Goal: Obtain resource: Download file/media

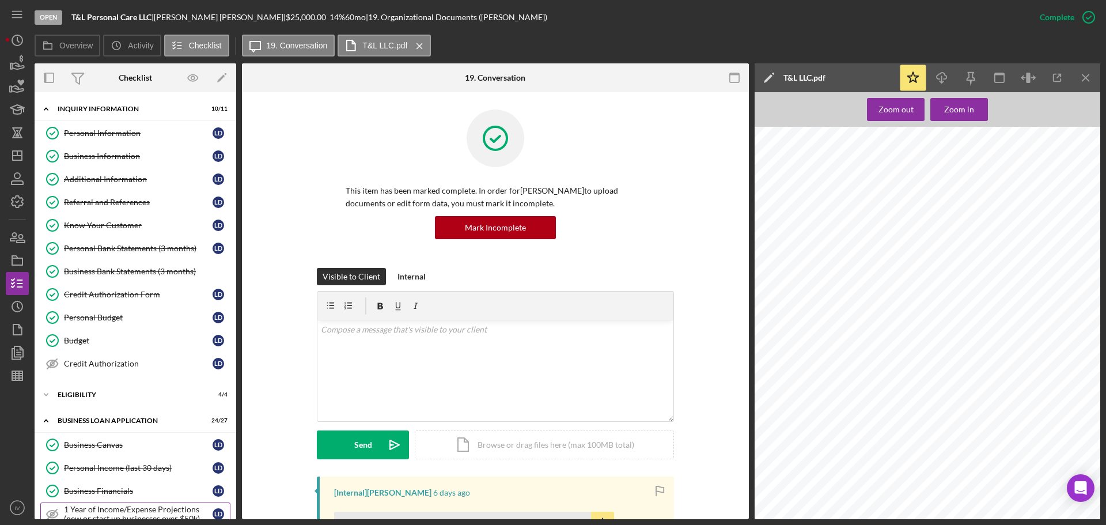
scroll to position [346, 0]
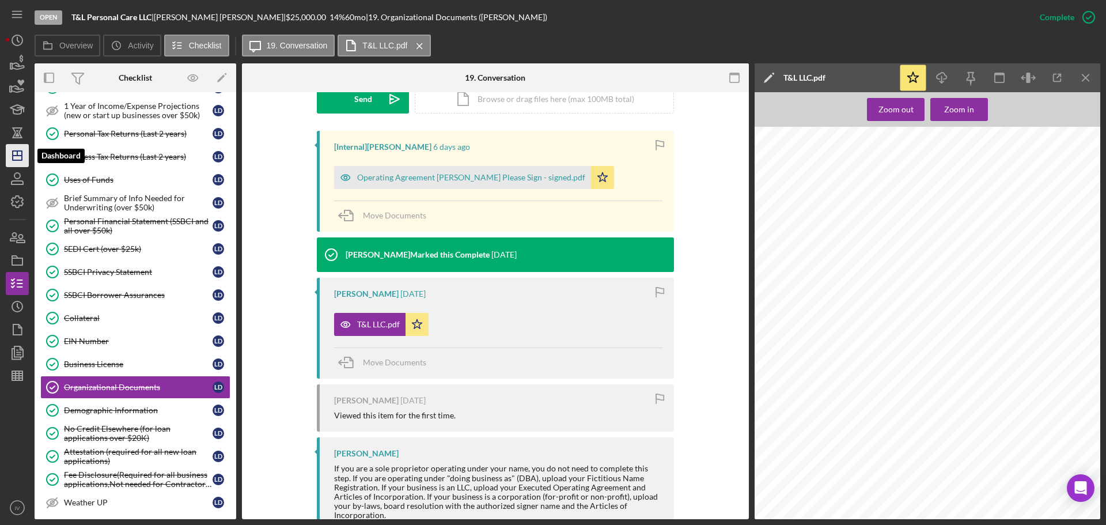
click at [17, 153] on icon "Icon/Dashboard" at bounding box center [17, 155] width 29 height 29
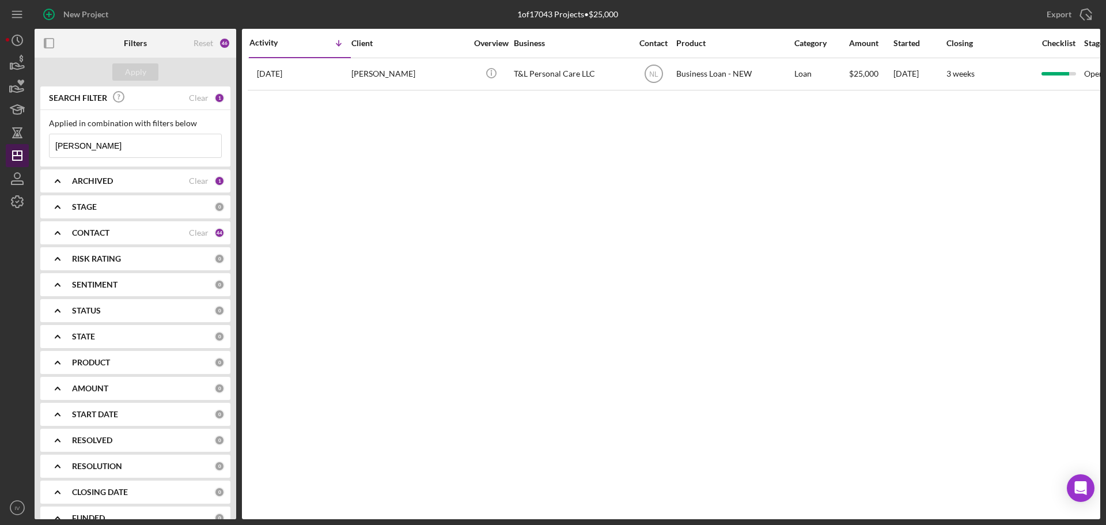
drag, startPoint x: 92, startPoint y: 143, endPoint x: 24, endPoint y: 147, distance: 68.7
click at [24, 147] on div "New Project 1 of 17043 Projects • $25,000 [PERSON_NAME] Export Icon/Export Filt…" at bounding box center [553, 259] width 1095 height 519
paste input "2. [PERSON_NAME]"
drag, startPoint x: 75, startPoint y: 142, endPoint x: -22, endPoint y: 142, distance: 96.8
click at [0, 142] on html "New Project 1 of 17043 Projects • $25,000 [PERSON_NAME] Export Icon/Export Filt…" at bounding box center [553, 262] width 1106 height 525
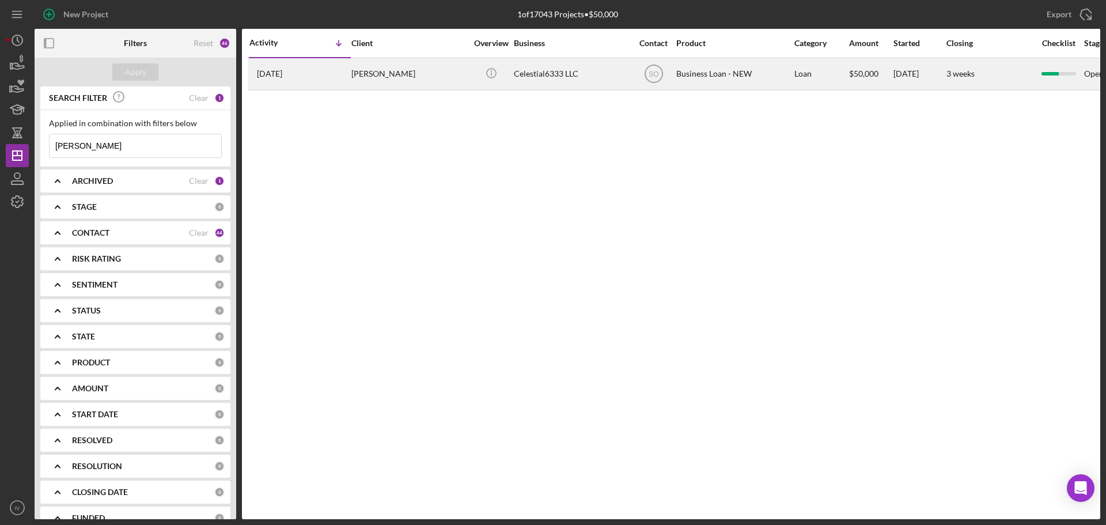
type input "[PERSON_NAME]"
click at [387, 73] on div "[PERSON_NAME]" at bounding box center [408, 74] width 115 height 31
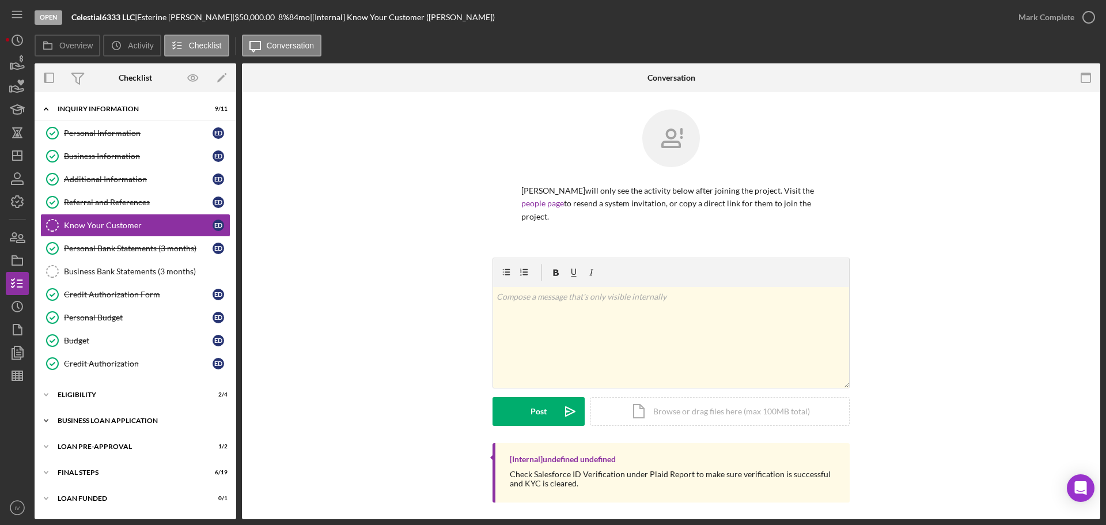
click at [113, 419] on div "BUSINESS LOAN APPLICATION" at bounding box center [140, 420] width 164 height 7
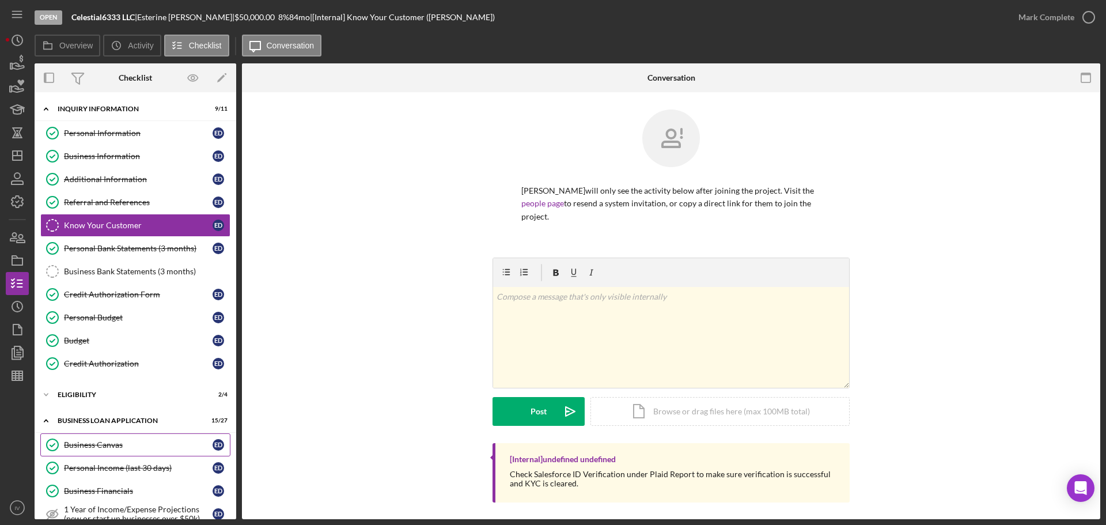
scroll to position [173, 0]
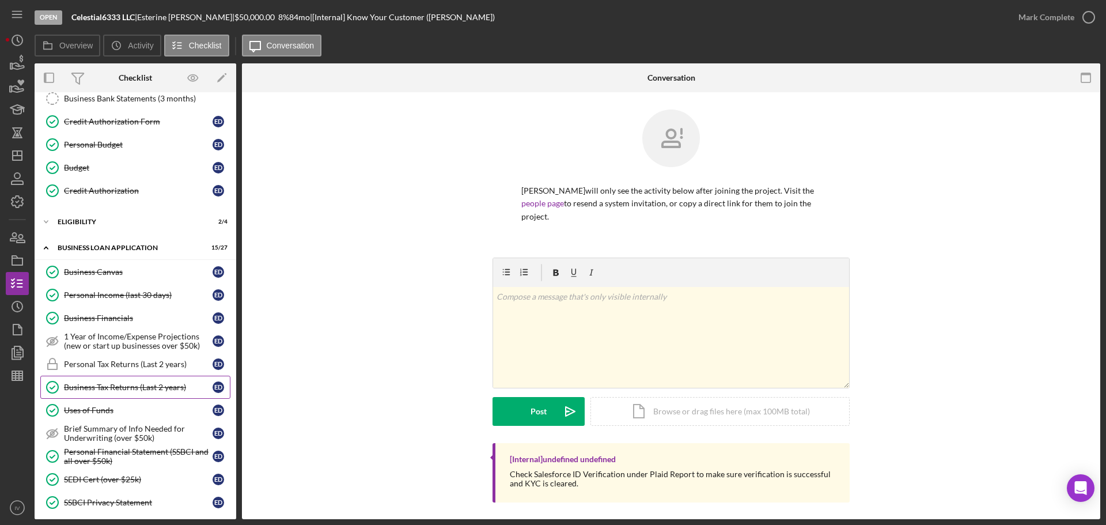
click at [135, 389] on div "Business Tax Returns (Last 2 years)" at bounding box center [138, 387] width 149 height 9
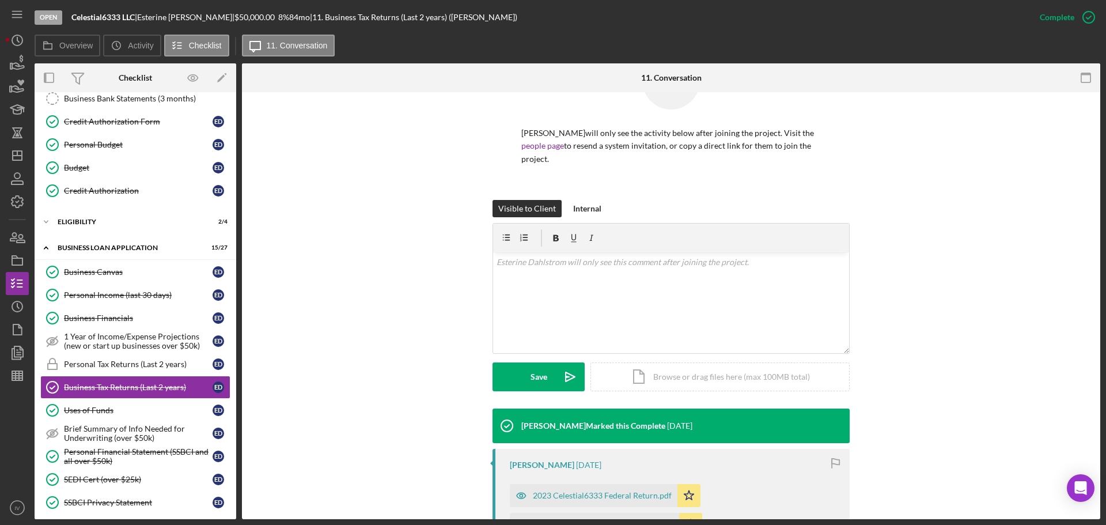
scroll to position [215, 0]
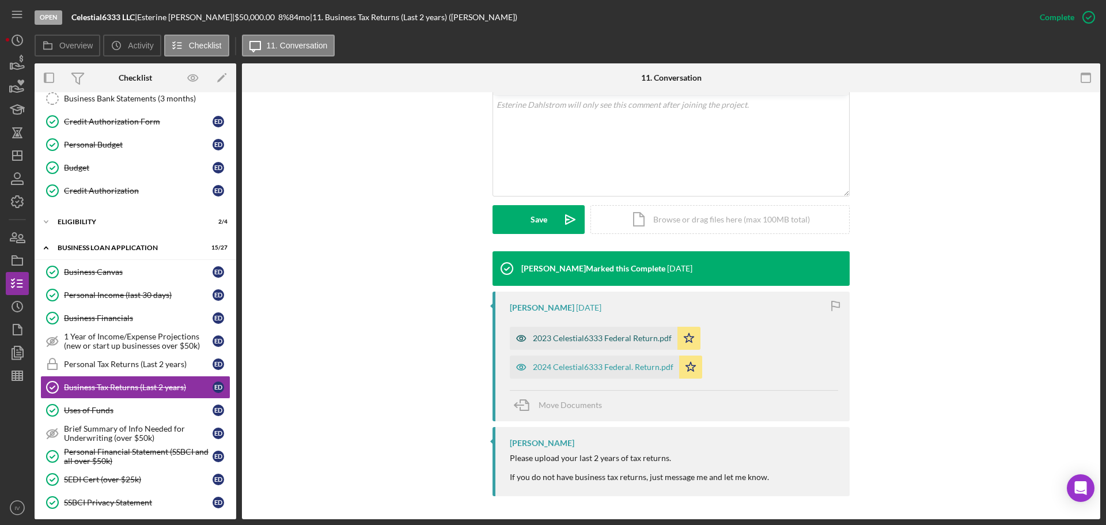
click at [596, 340] on div "2023 Celestial6333 Federal Return.pdf" at bounding box center [602, 338] width 139 height 9
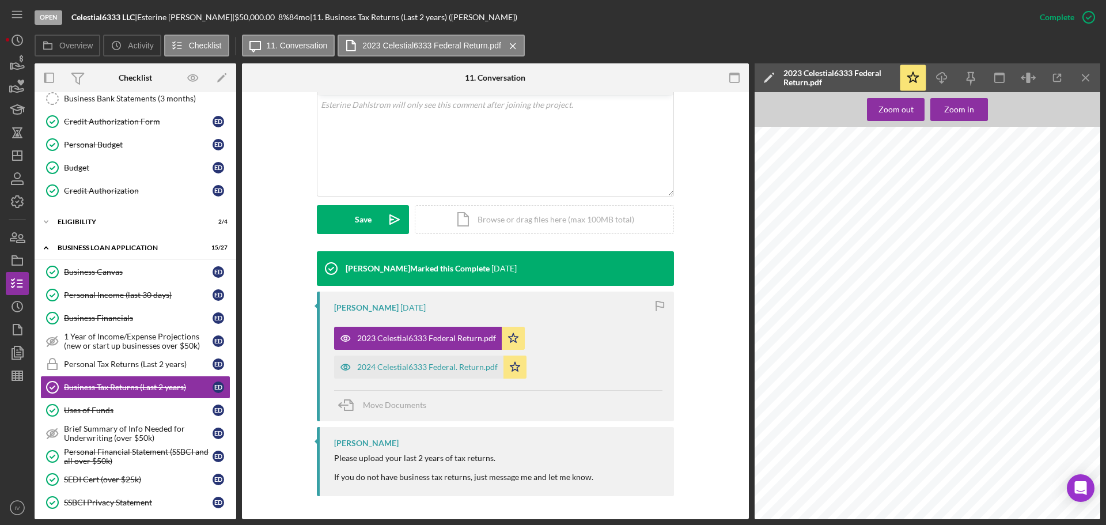
scroll to position [3803, 0]
click at [433, 338] on div "2023 Celestial6333 Federal Return.pdf" at bounding box center [426, 338] width 139 height 9
click at [702, 33] on div "Open Celestial6333 LLC | [PERSON_NAME] | $50,000.00 8 % 84 mo | 11. Business Ta…" at bounding box center [532, 17] width 994 height 35
click at [943, 73] on icon "button" at bounding box center [942, 76] width 10 height 6
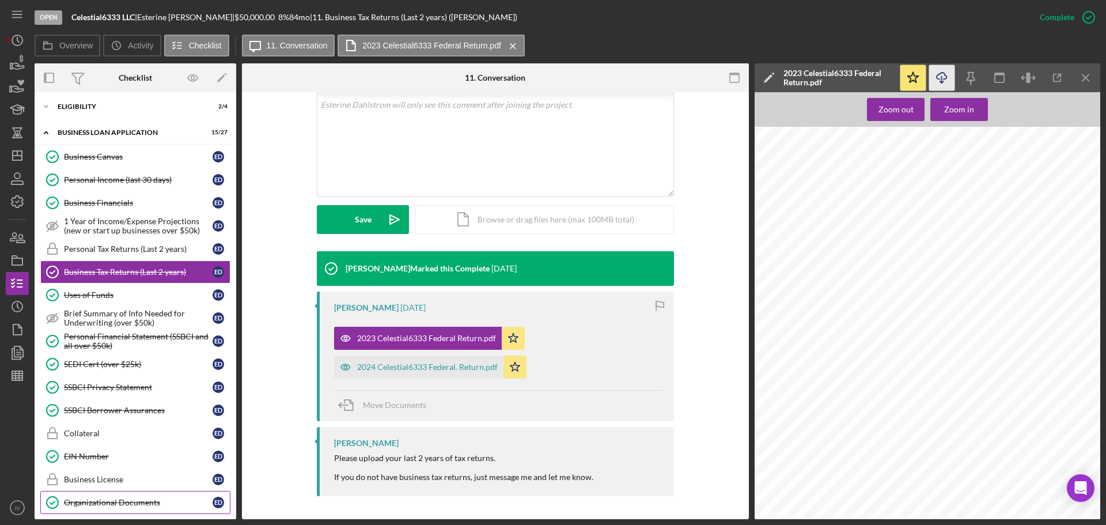
click at [138, 502] on div "Organizational Documents" at bounding box center [138, 502] width 149 height 9
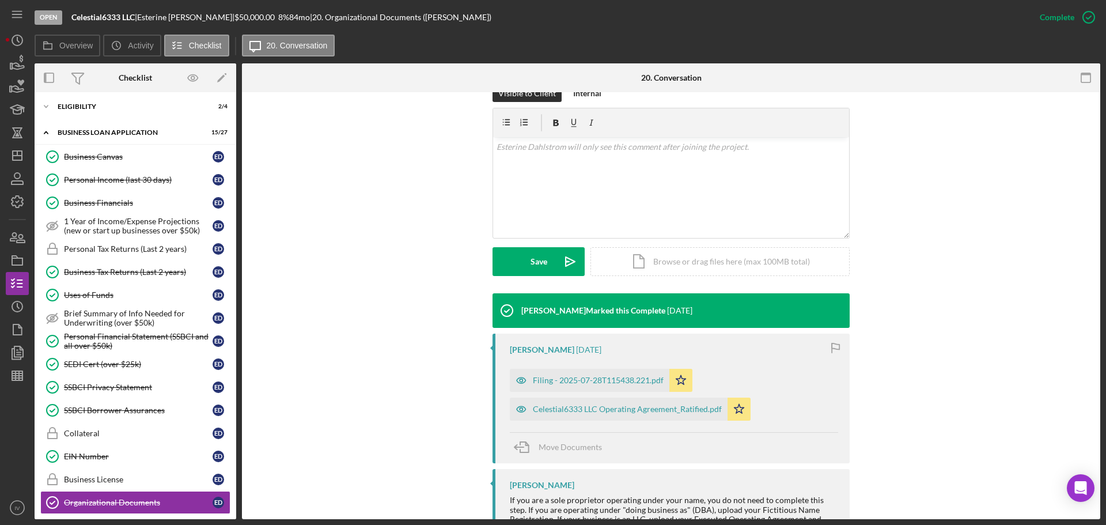
scroll to position [230, 0]
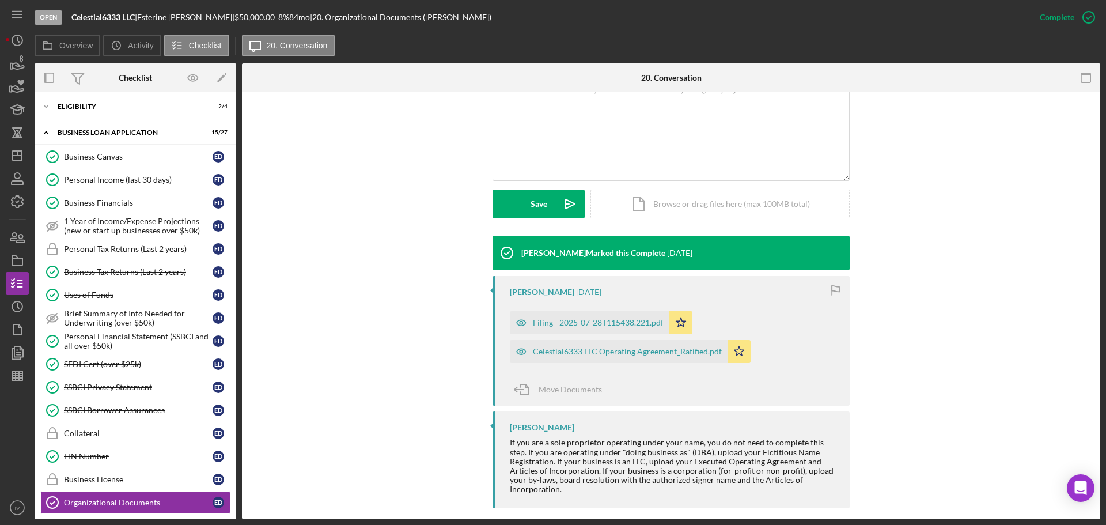
click at [606, 318] on div "Filing - 2025-07-28T115438.221.pdf" at bounding box center [598, 322] width 131 height 9
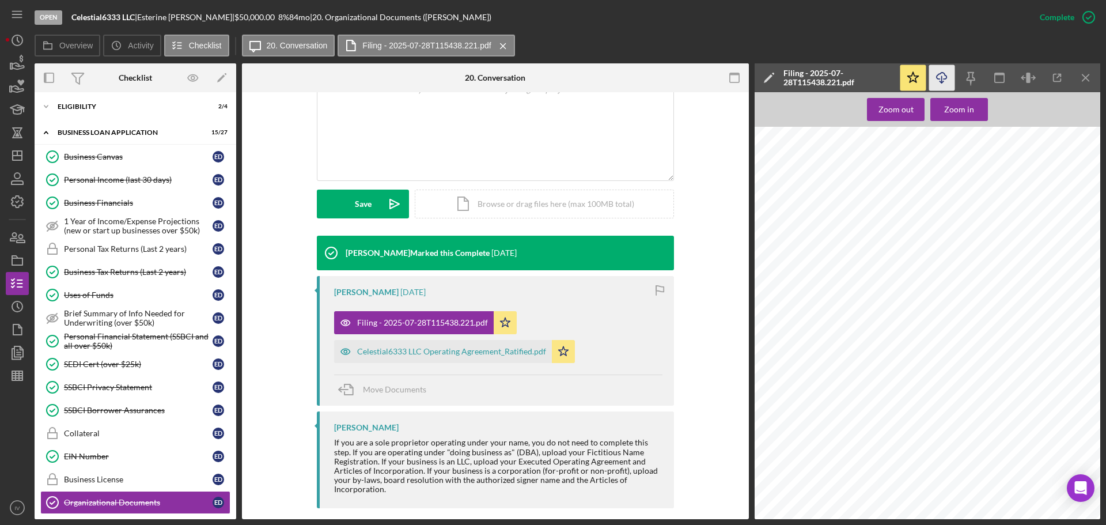
click at [943, 78] on icon "Icon/Download" at bounding box center [942, 78] width 26 height 26
click at [422, 350] on div "Celestial6333 LLC Operating Agreement_Ratified.pdf" at bounding box center [451, 351] width 189 height 9
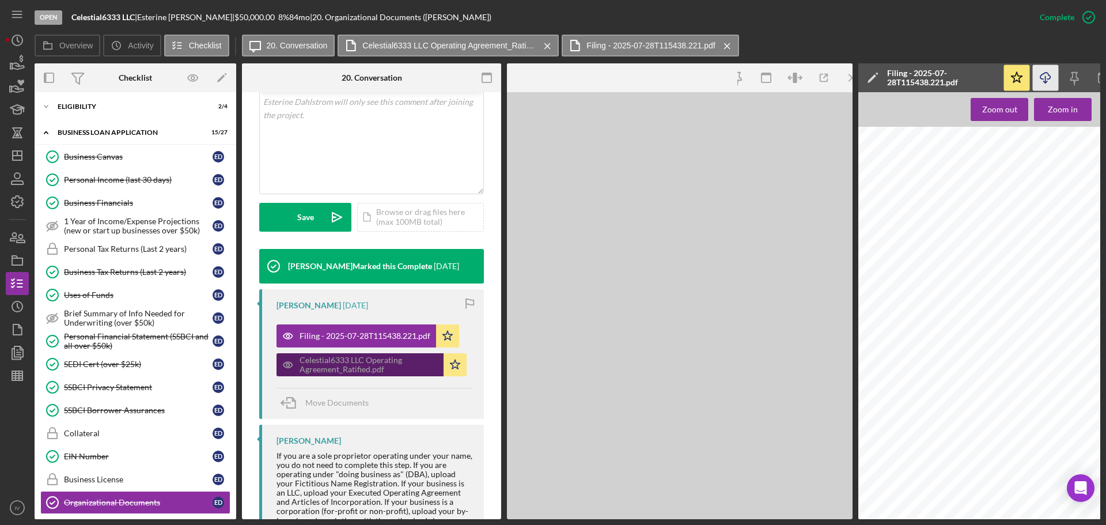
scroll to position [243, 0]
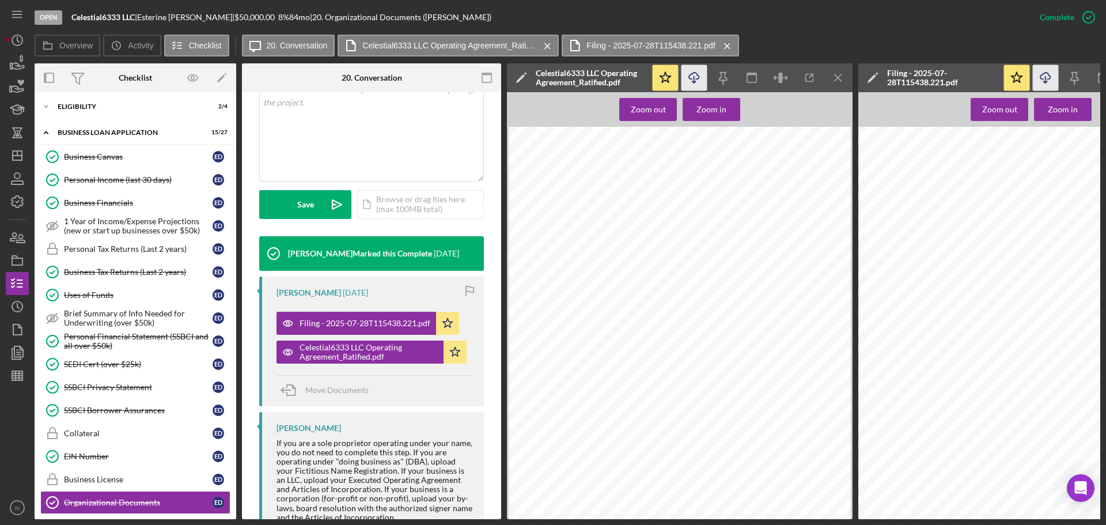
click at [689, 75] on icon "Icon/Download" at bounding box center [695, 78] width 26 height 26
